Goal: Task Accomplishment & Management: Manage account settings

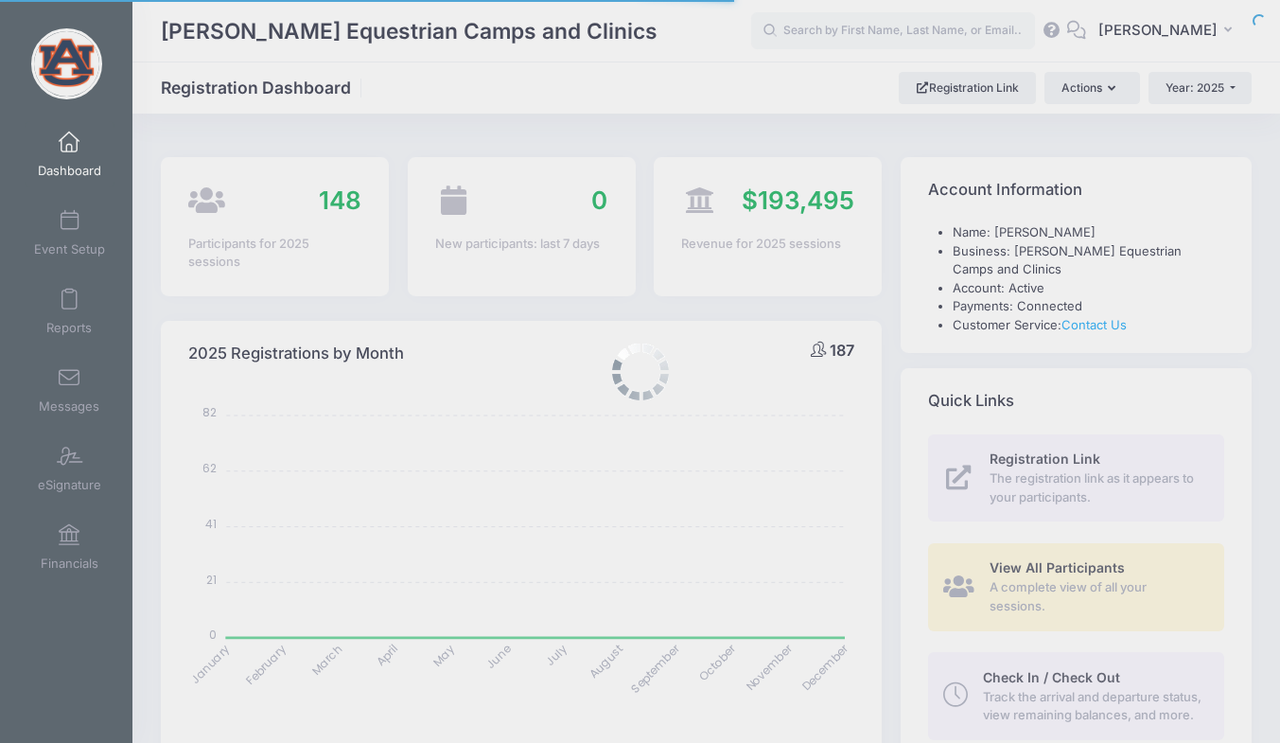
select select
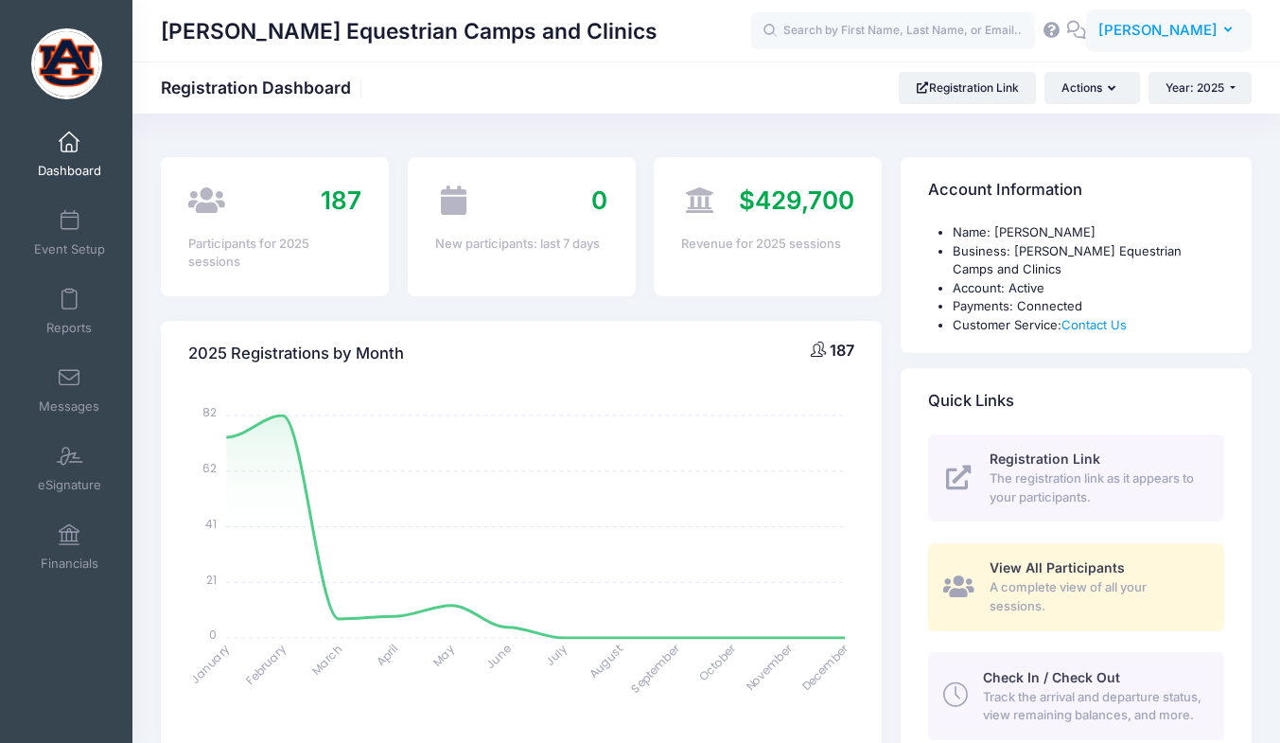
click at [1215, 18] on button "EF Erica Farrell" at bounding box center [1169, 31] width 166 height 44
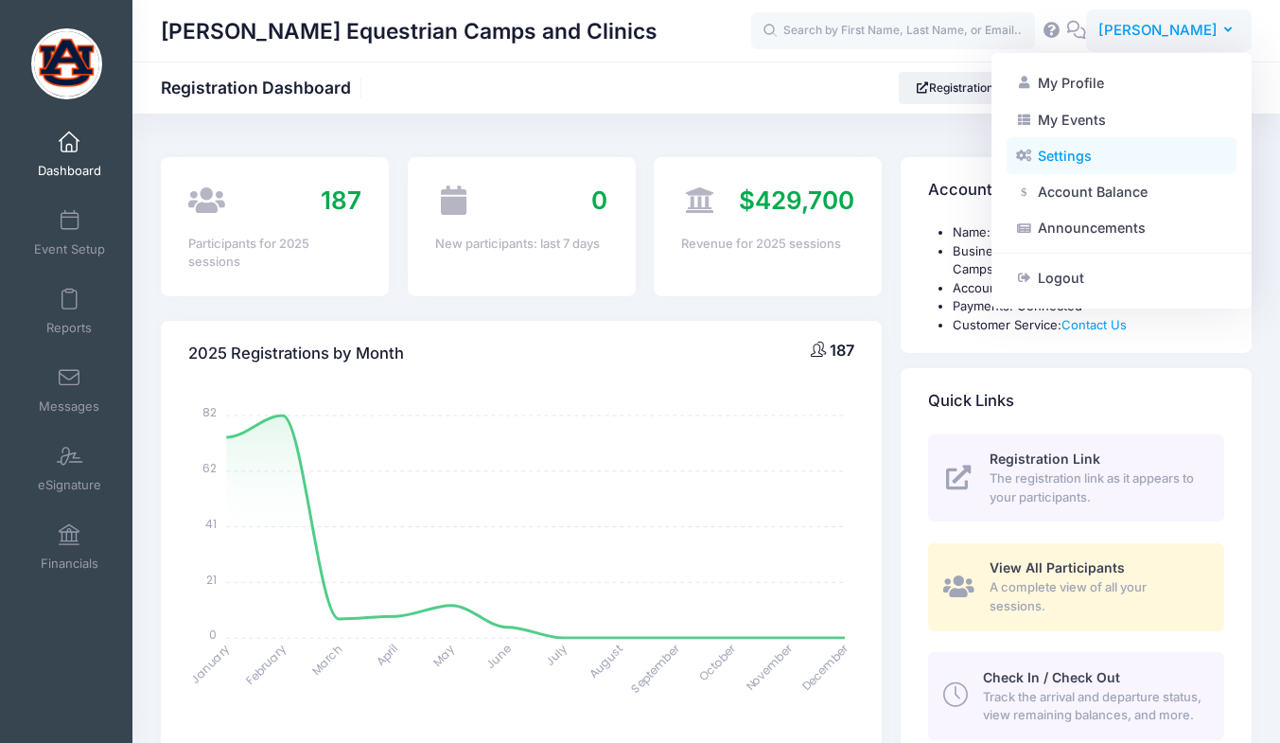
click at [1050, 150] on link "Settings" at bounding box center [1122, 156] width 230 height 36
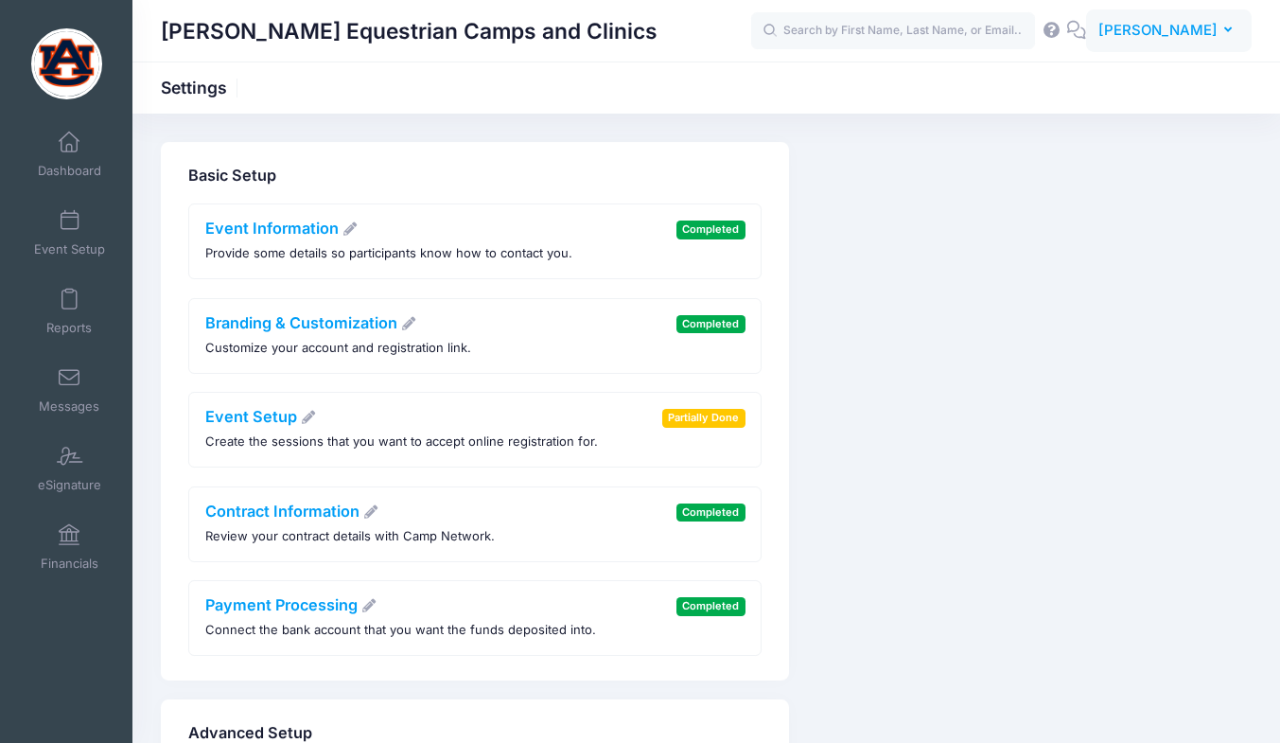
click at [1209, 37] on span "[PERSON_NAME]" at bounding box center [1158, 30] width 119 height 21
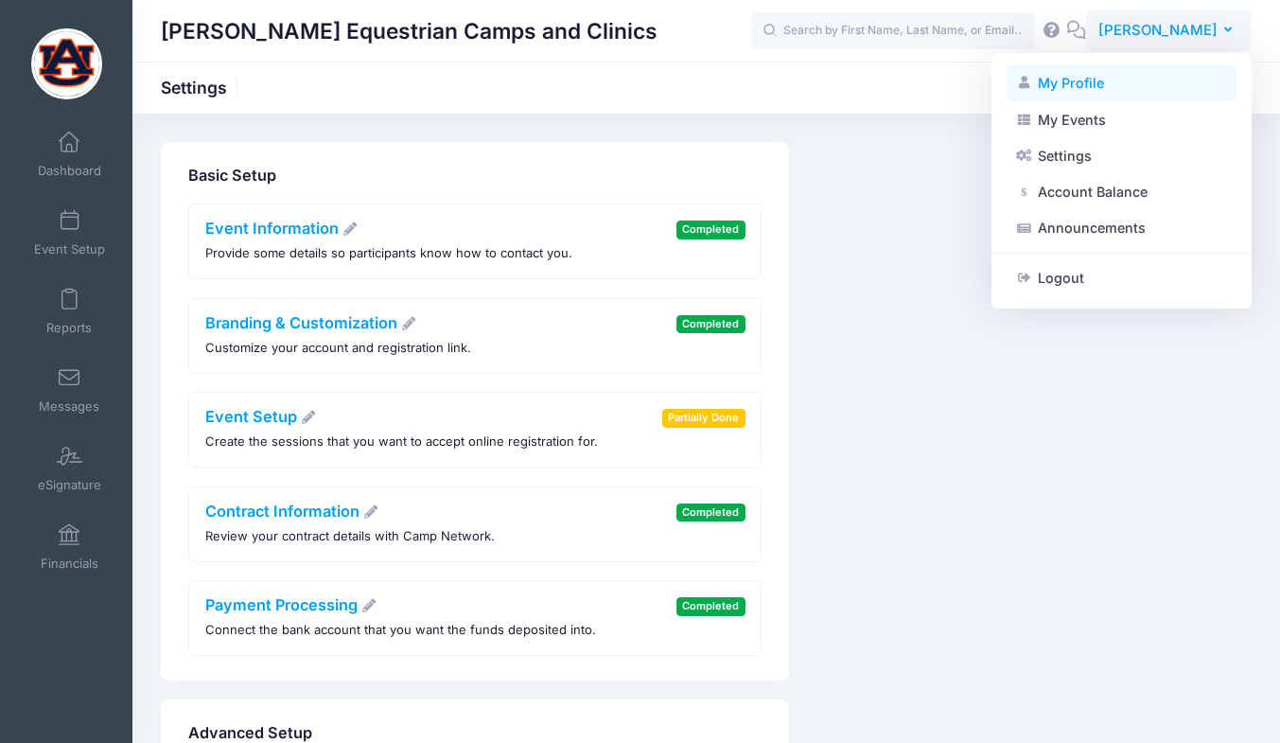
click at [1093, 82] on link "My Profile" at bounding box center [1122, 83] width 230 height 36
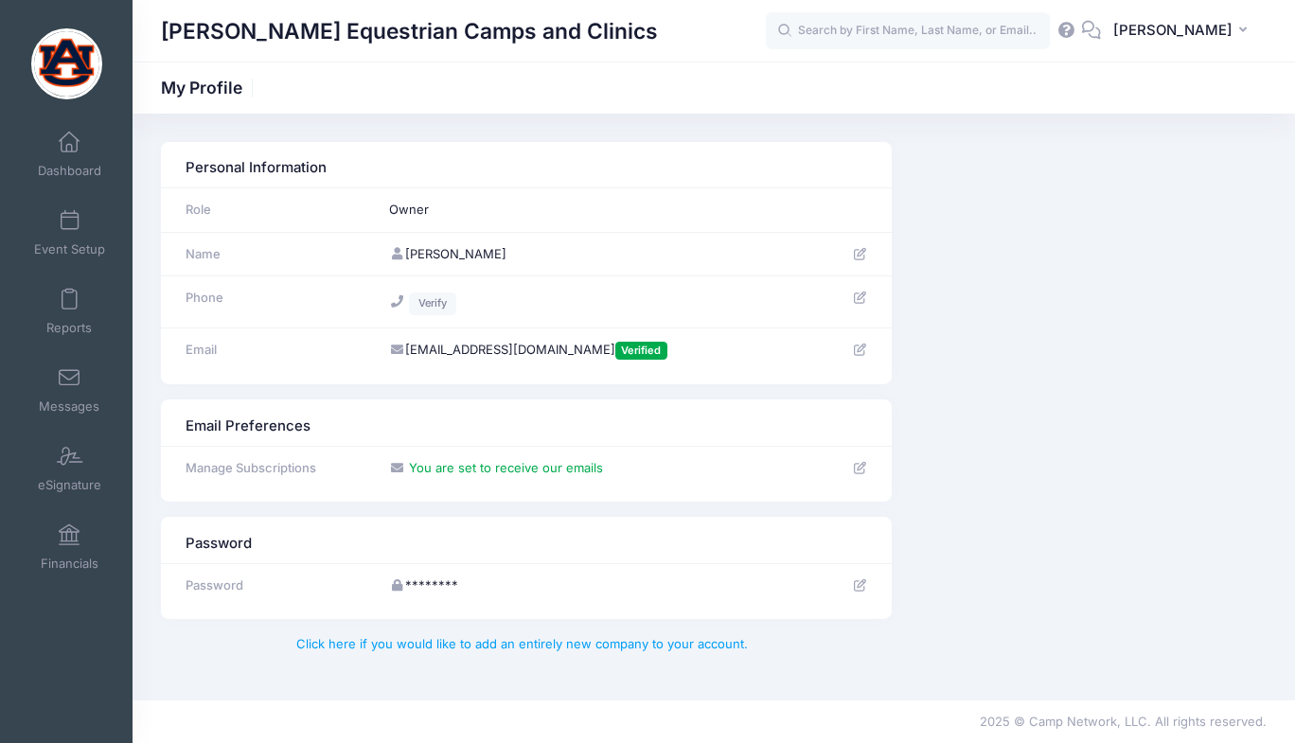
click at [67, 76] on img at bounding box center [66, 63] width 71 height 71
click at [46, 242] on span "Event Setup" at bounding box center [69, 249] width 71 height 16
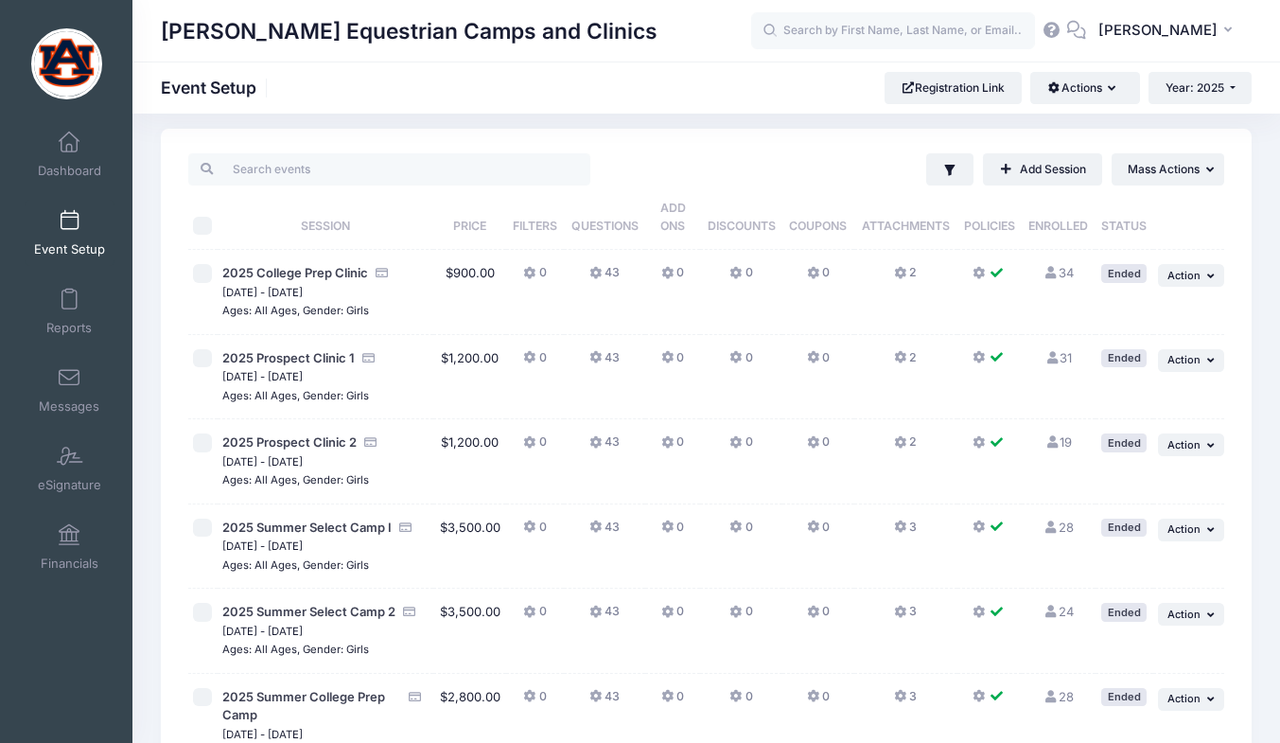
scroll to position [12, 0]
click at [95, 468] on link "eSignature" at bounding box center [70, 468] width 90 height 66
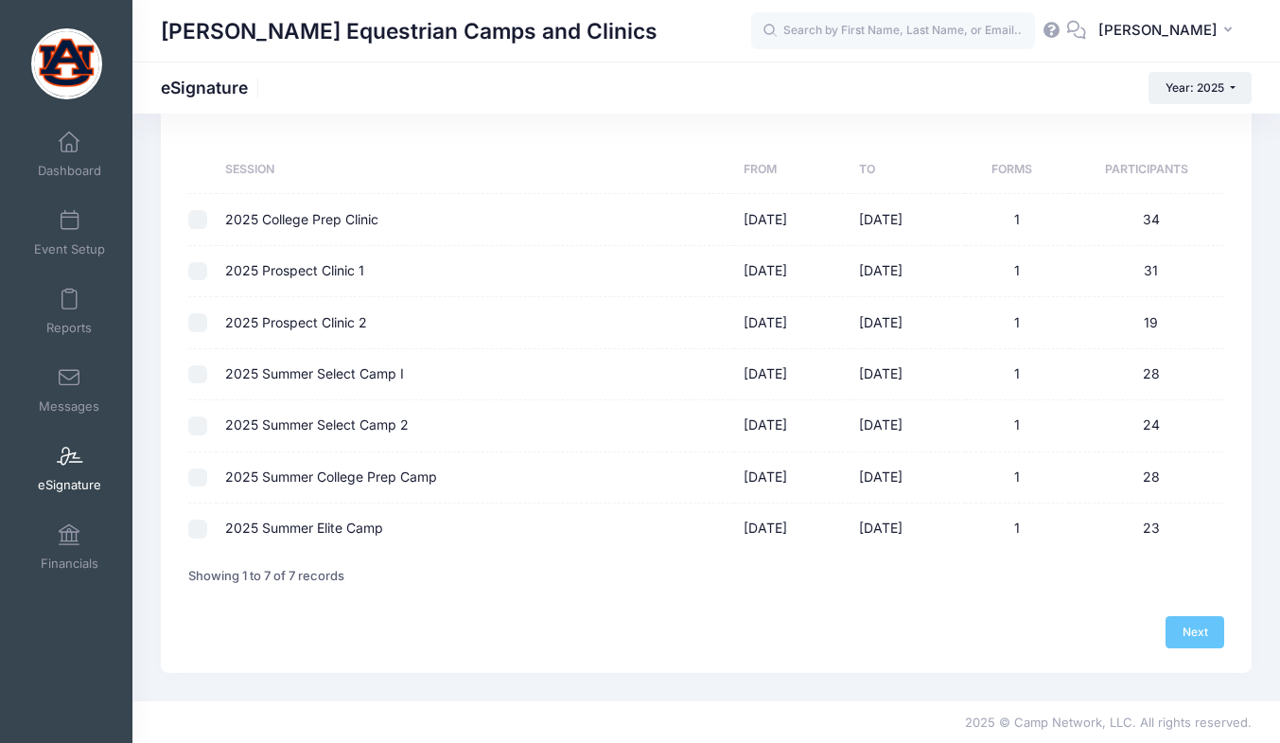
scroll to position [81, 0]
click at [70, 246] on span "Event Setup" at bounding box center [69, 249] width 71 height 16
